Goal: Task Accomplishment & Management: Use online tool/utility

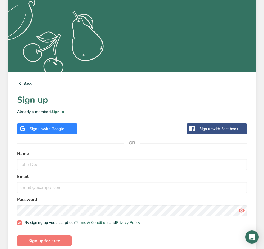
scroll to position [90, 0]
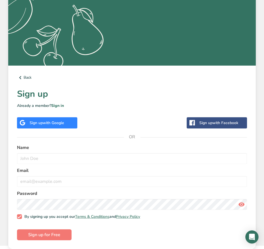
click at [43, 122] on span "with Google" at bounding box center [53, 122] width 21 height 5
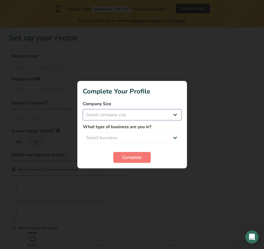
click at [83, 110] on select "Select company size Fewer than 10 Employees 10 to 50 Employees 51 to 500 Employ…" at bounding box center [132, 115] width 99 height 11
select select "1"
click option "Fewer than 10 Employees" at bounding box center [0, 0] width 0 height 0
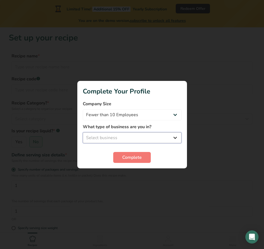
click at [83, 133] on select "Select business Packaged Food Manufacturer Restaurant & Cafe Bakery Meal Plans …" at bounding box center [132, 138] width 99 height 11
click option "Packaged Food Manufacturer" at bounding box center [0, 0] width 0 height 0
click at [83, 133] on select "Packaged Food Manufacturer Restaurant & Cafe Bakery Meal Plans & Catering Compa…" at bounding box center [132, 138] width 99 height 11
select select "8"
click option "Other" at bounding box center [0, 0] width 0 height 0
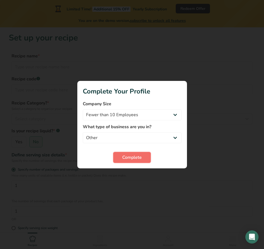
click at [125, 160] on span "Complete" at bounding box center [131, 157] width 19 height 7
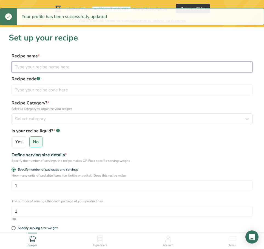
click at [21, 67] on input "text" at bounding box center [131, 67] width 241 height 11
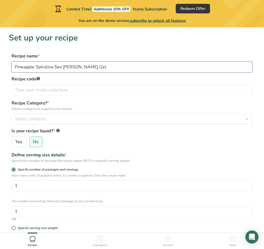
type input "Pineapple Spirulina Sea [PERSON_NAME] Gel"
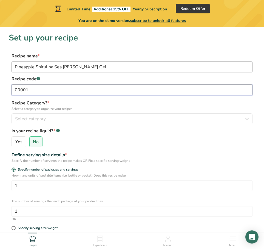
type input "00001"
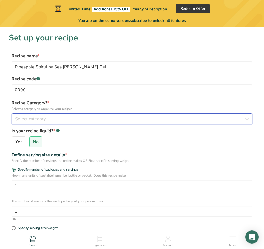
click at [69, 120] on div "Select category" at bounding box center [130, 119] width 230 height 7
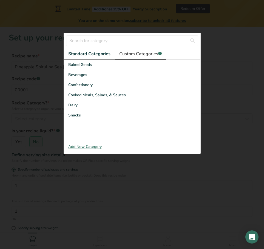
click at [135, 54] on span "Custom Categories .a-a{fill:#347362;}.b-a{fill:#fff;}" at bounding box center [140, 54] width 42 height 7
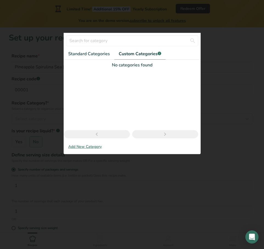
click at [87, 146] on div "Add New Category" at bounding box center [132, 147] width 136 height 6
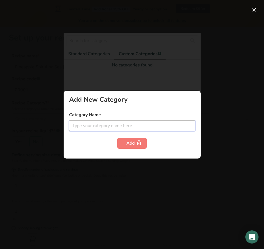
click at [96, 127] on input "text" at bounding box center [132, 125] width 126 height 11
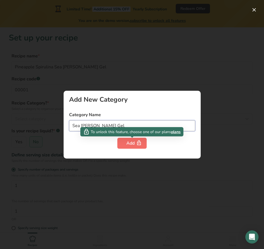
type input "Sea [PERSON_NAME] Gel"
click at [127, 144] on div "Add" at bounding box center [131, 143] width 11 height 7
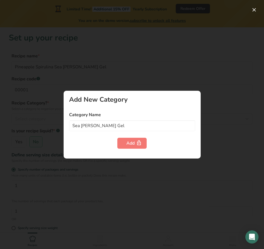
click at [174, 84] on div at bounding box center [132, 124] width 264 height 249
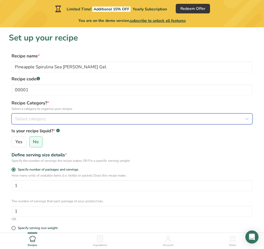
click at [64, 118] on div "Select category" at bounding box center [130, 119] width 230 height 7
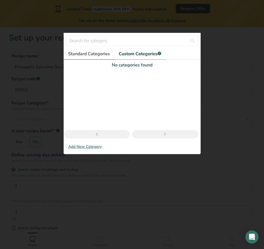
click at [87, 51] on span "Standard Categories" at bounding box center [89, 54] width 42 height 7
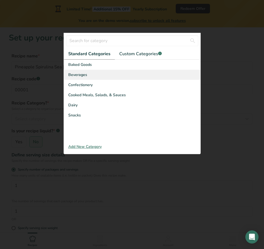
click at [81, 77] on span "Beverages" at bounding box center [77, 75] width 19 height 6
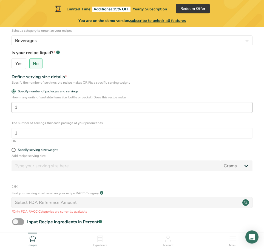
scroll to position [84, 0]
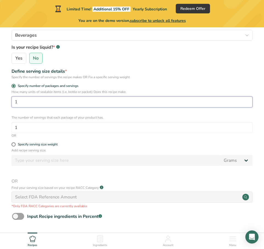
click at [33, 98] on input "1" at bounding box center [131, 102] width 241 height 11
type input "32"
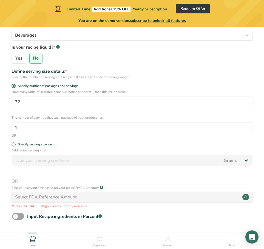
click at [11, 144] on label "Specify serving size weight" at bounding box center [131, 145] width 241 height 4
click at [11, 144] on input "Specify serving size weight" at bounding box center [13, 145] width 4 height 4
radio input "true"
radio input "false"
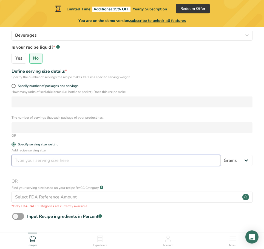
click at [23, 159] on input "number" at bounding box center [115, 160] width 209 height 11
type input "1"
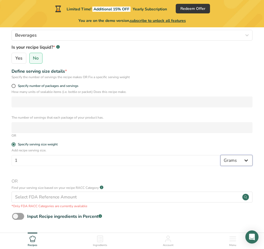
click at [220, 155] on select "Grams kg mg mcg lb oz l mL fl oz tbsp tsp cup qt gallon" at bounding box center [236, 160] width 32 height 11
select select "19"
click option "tbsp" at bounding box center [0, 0] width 0 height 0
select select "22"
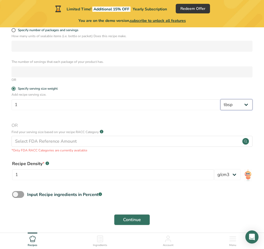
scroll to position [162, 0]
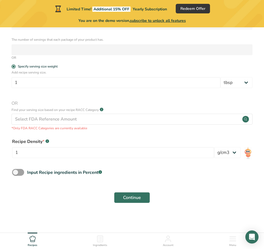
click at [48, 143] on div ".a-a{fill:#347362;}.b-a{fill:#fff;}" at bounding box center [47, 142] width 4 height 7
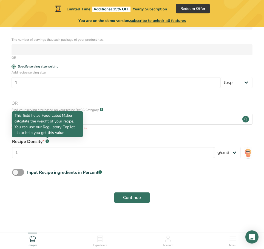
click at [48, 142] on rect at bounding box center [47, 142] width 4 height 4
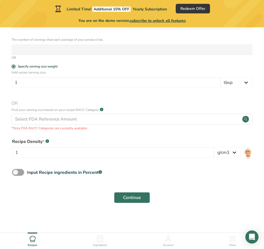
click at [48, 142] on rect at bounding box center [47, 142] width 4 height 4
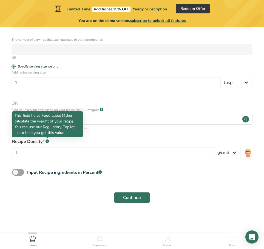
click at [48, 142] on rect at bounding box center [47, 142] width 4 height 4
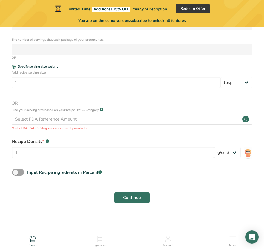
click at [73, 144] on div "Recipe Density * .a-a{fill:#347362;}.b-a{fill:#fff;}" at bounding box center [113, 142] width 202 height 7
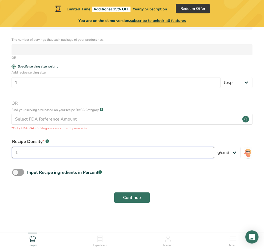
click at [38, 153] on input "1" at bounding box center [113, 152] width 202 height 11
type input "16"
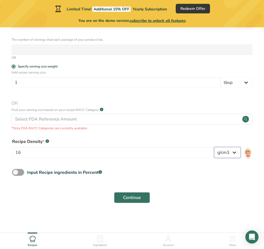
click at [214, 147] on select "lb/ft3 g/cm3" at bounding box center [227, 152] width 27 height 11
select select "23"
click option "lb/ft3" at bounding box center [0, 0] width 0 height 0
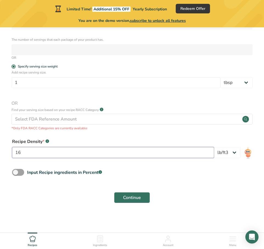
click at [59, 152] on input "16" at bounding box center [113, 152] width 202 height 11
type input "1"
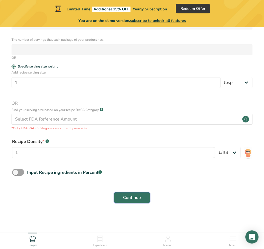
click at [141, 200] on button "Continue" at bounding box center [132, 197] width 36 height 11
